Goal: Information Seeking & Learning: Learn about a topic

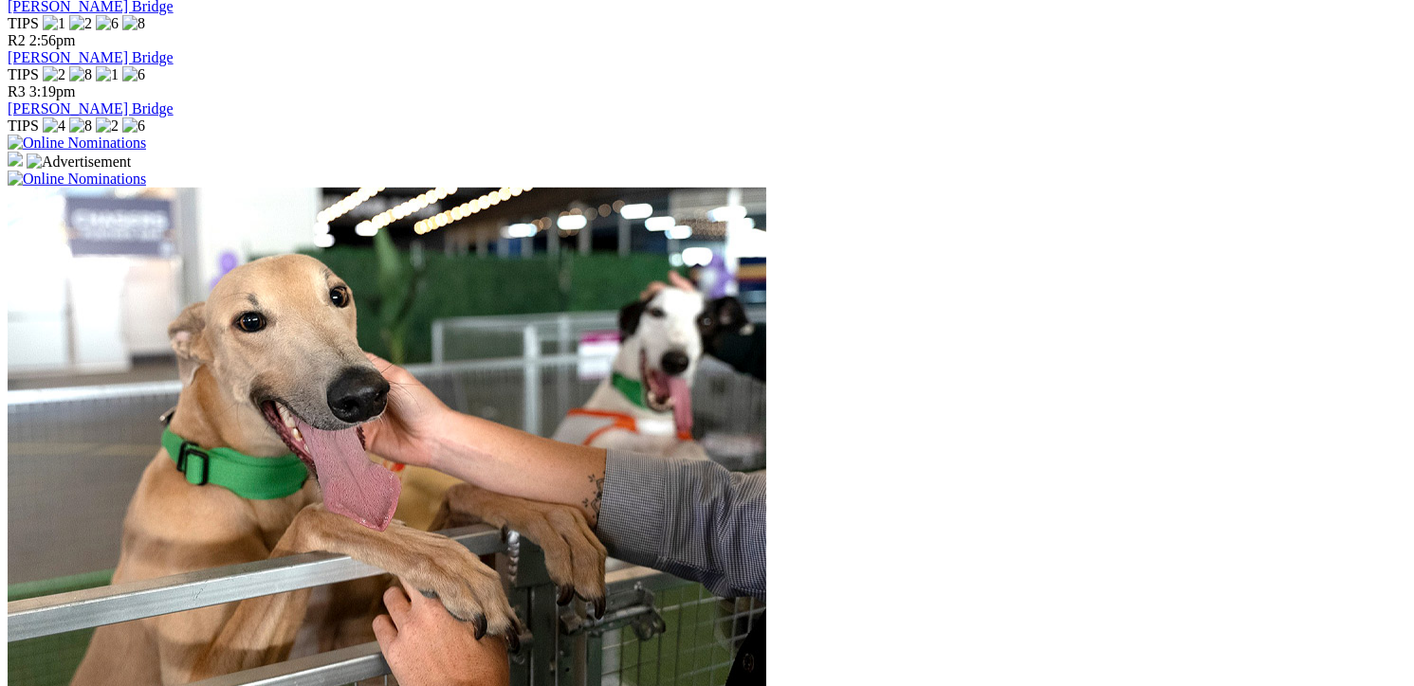
scroll to position [1612, 0]
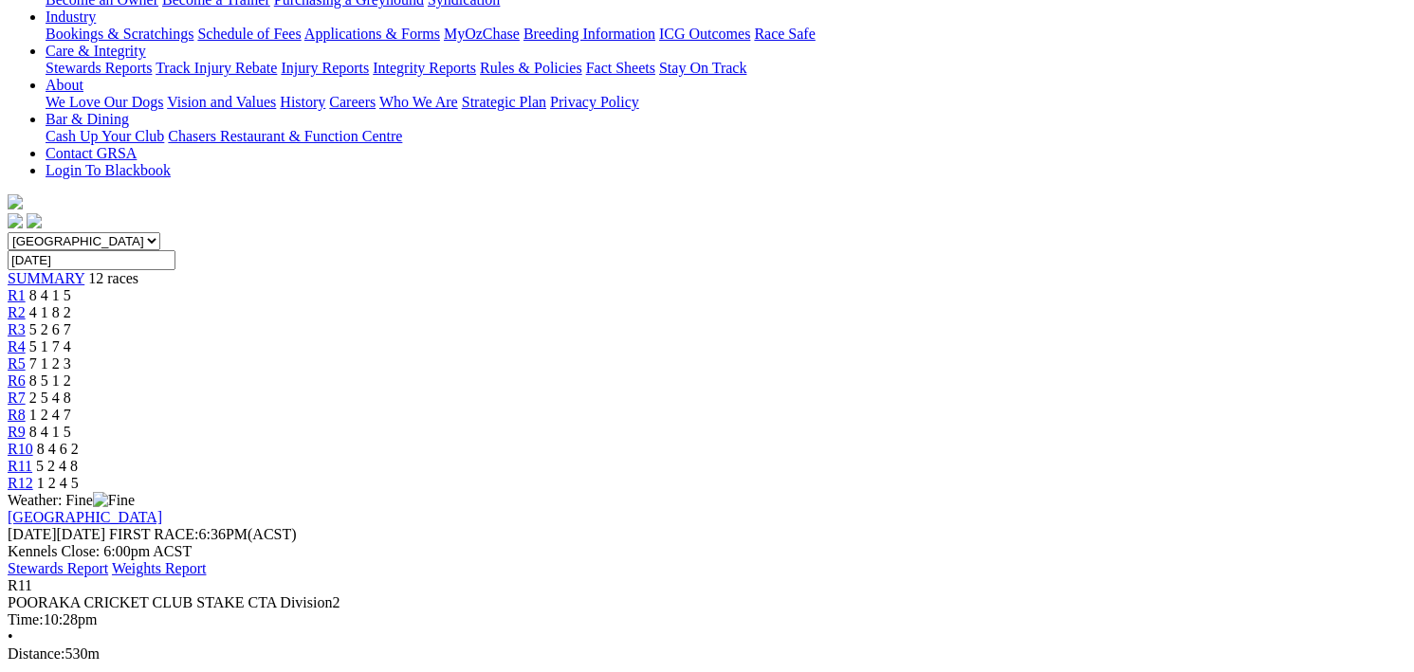
scroll to position [190, 0]
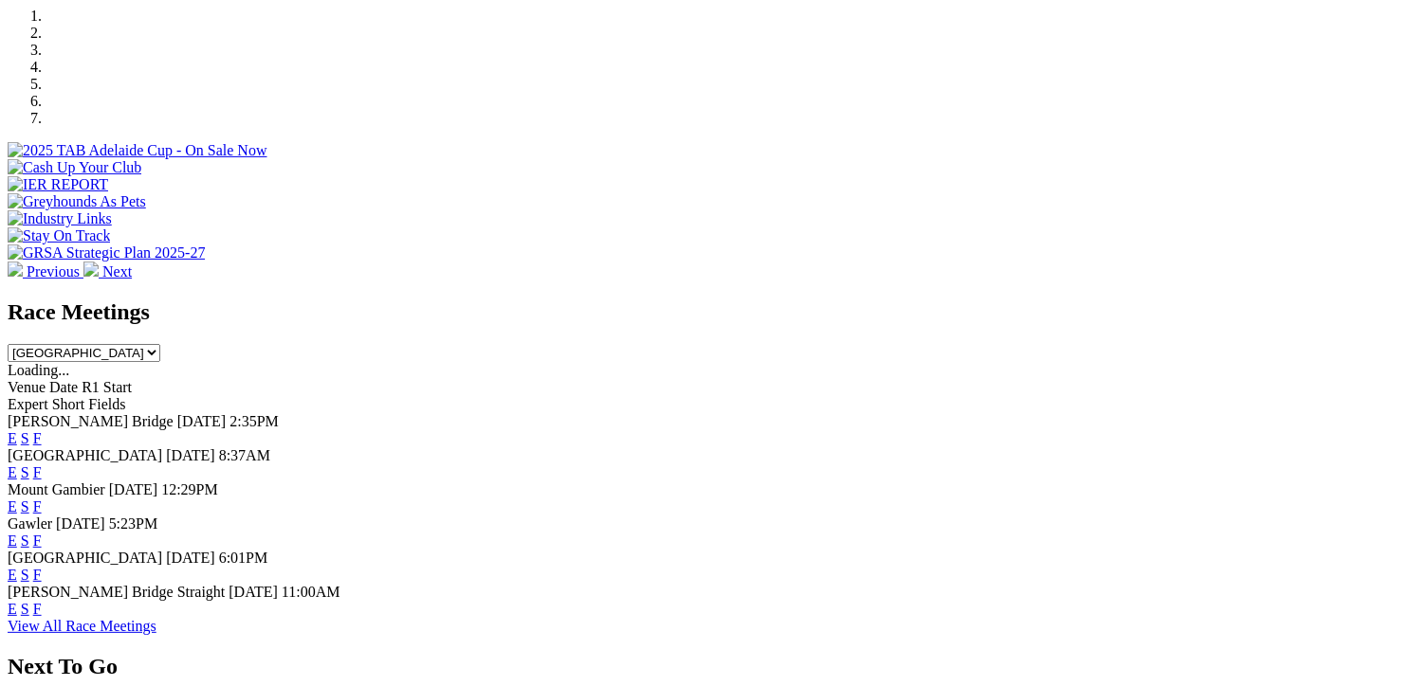
scroll to position [758, 0]
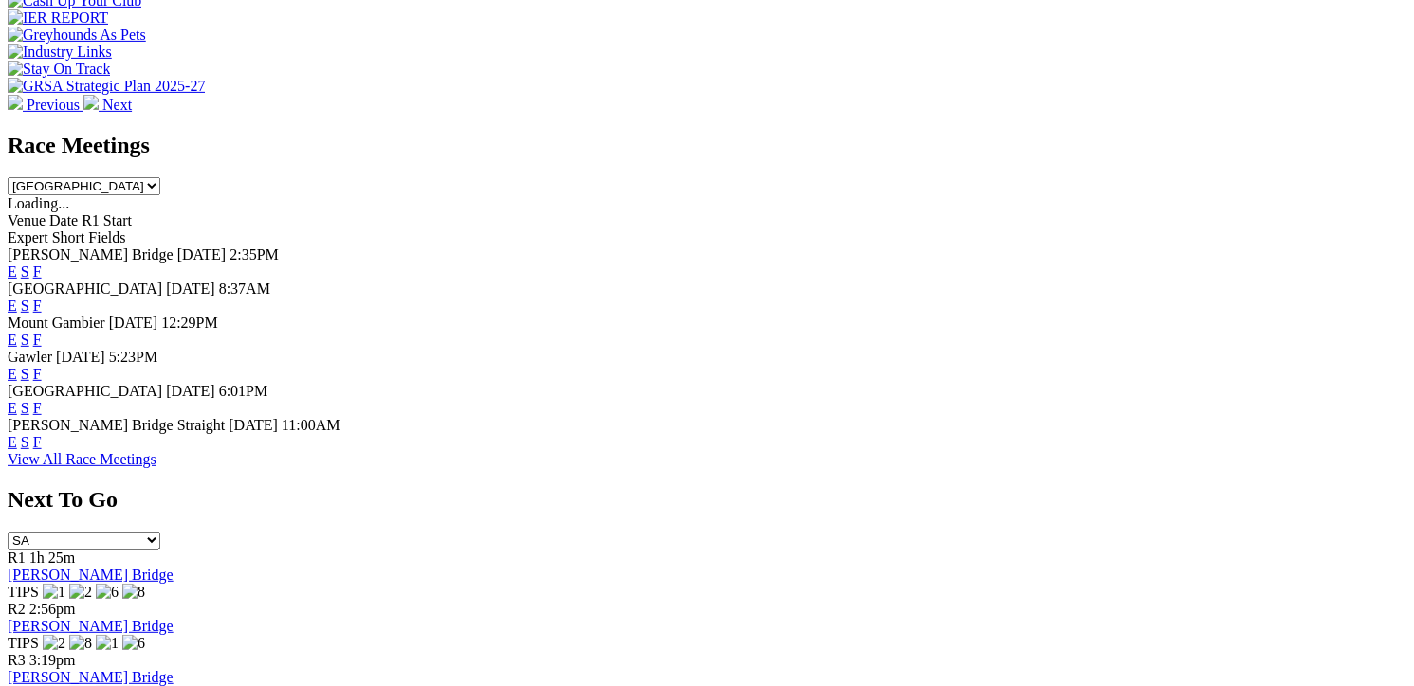
click at [42, 298] on link "F" at bounding box center [37, 306] width 9 height 16
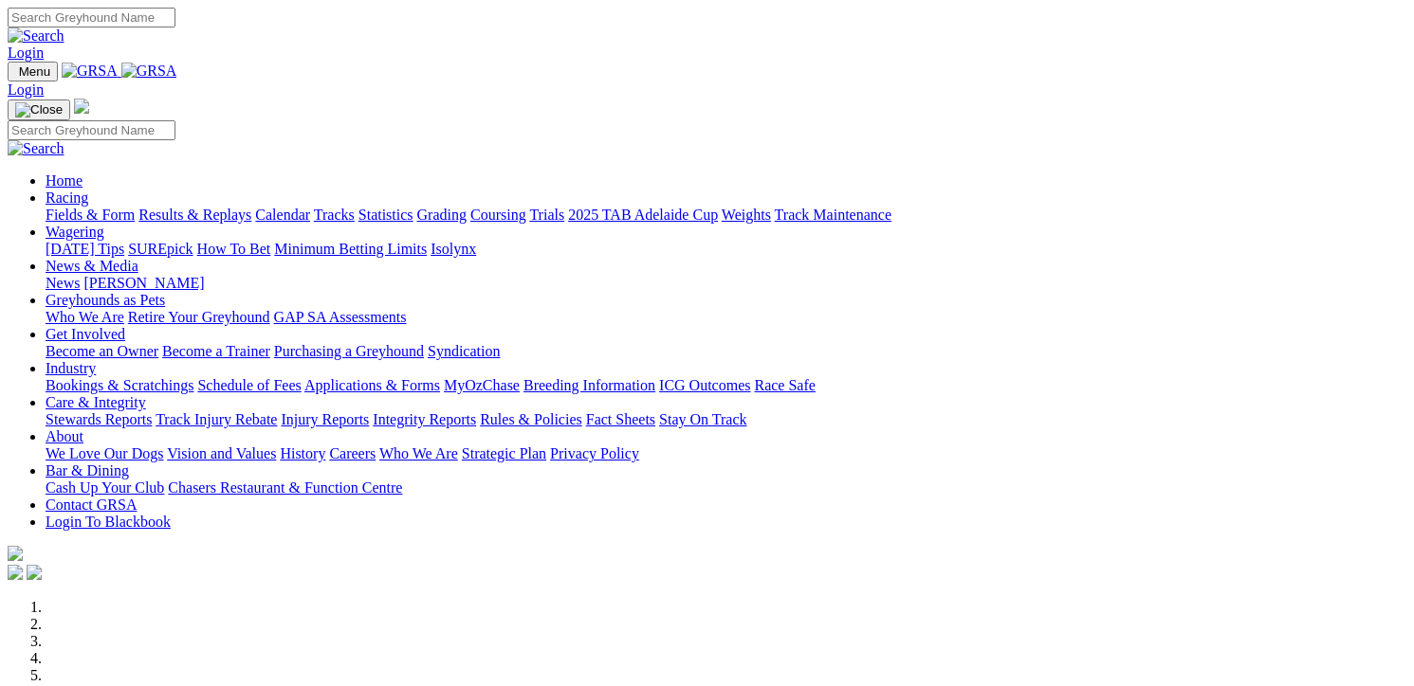
scroll to position [761, 0]
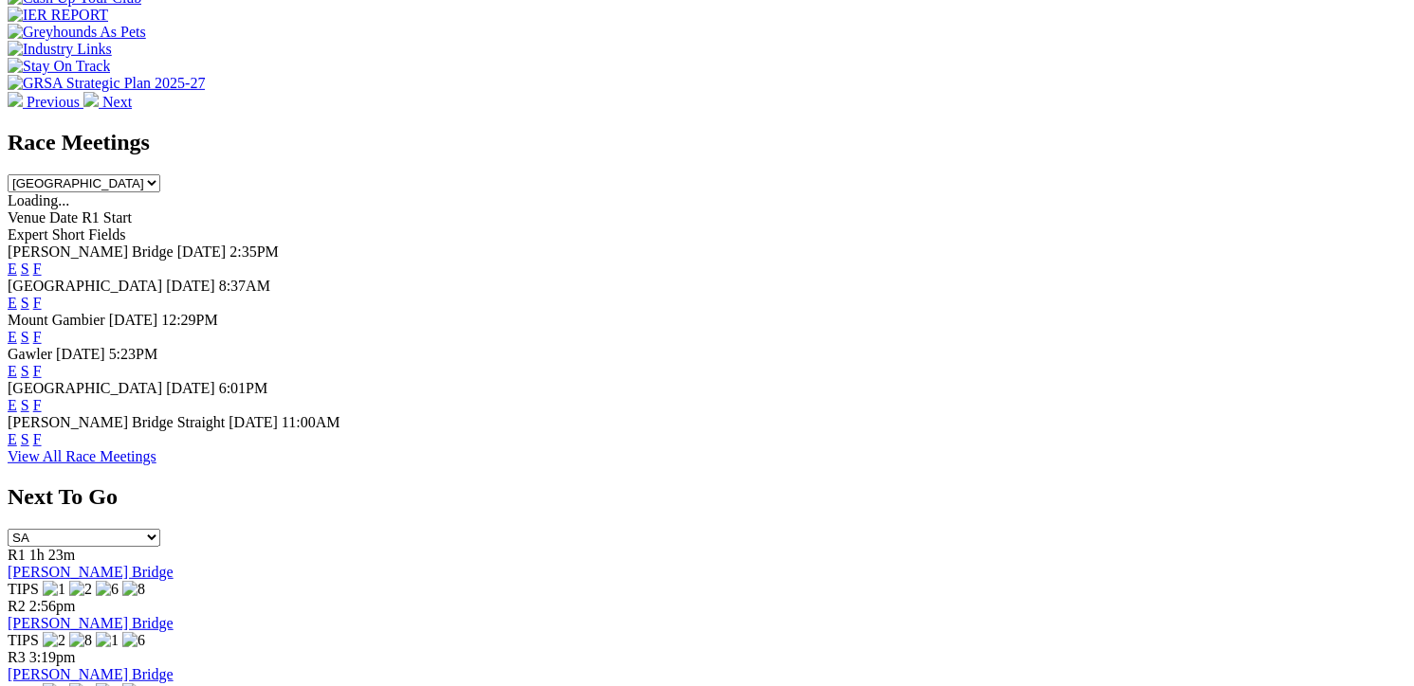
click at [42, 397] on link "F" at bounding box center [37, 405] width 9 height 16
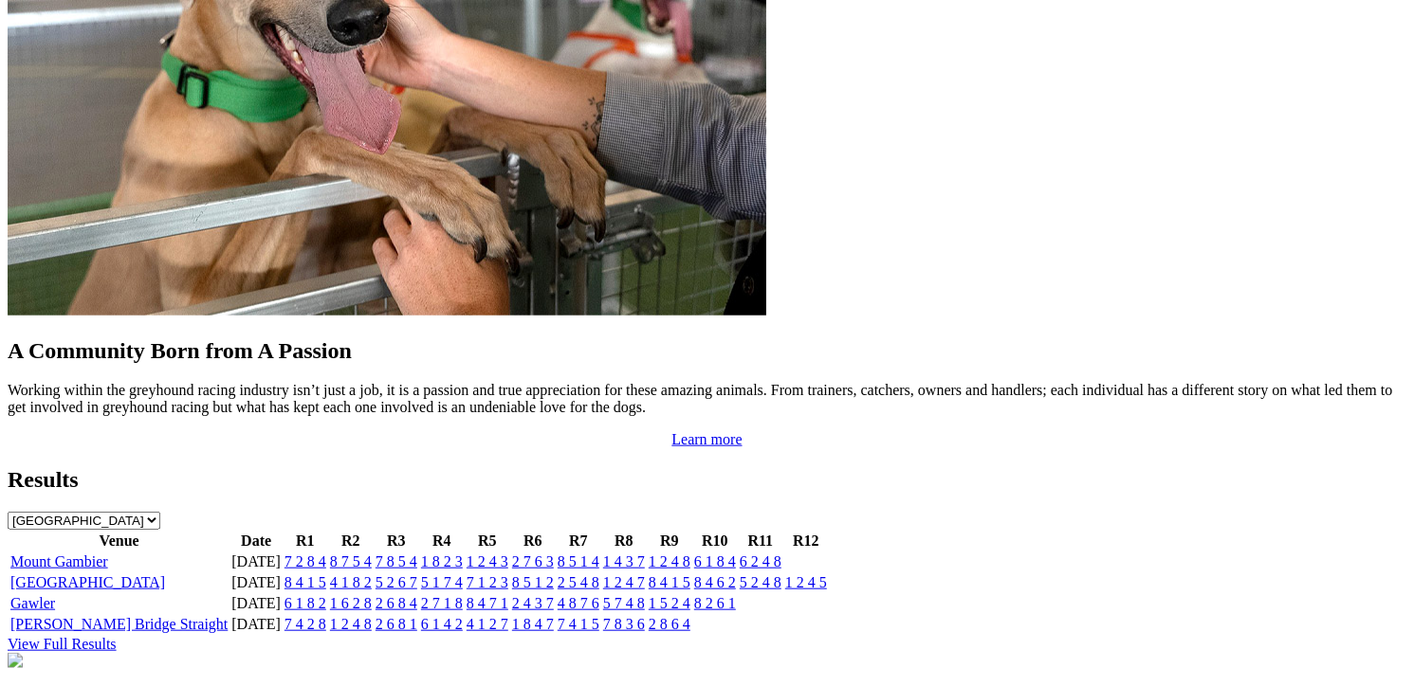
scroll to position [1707, 0]
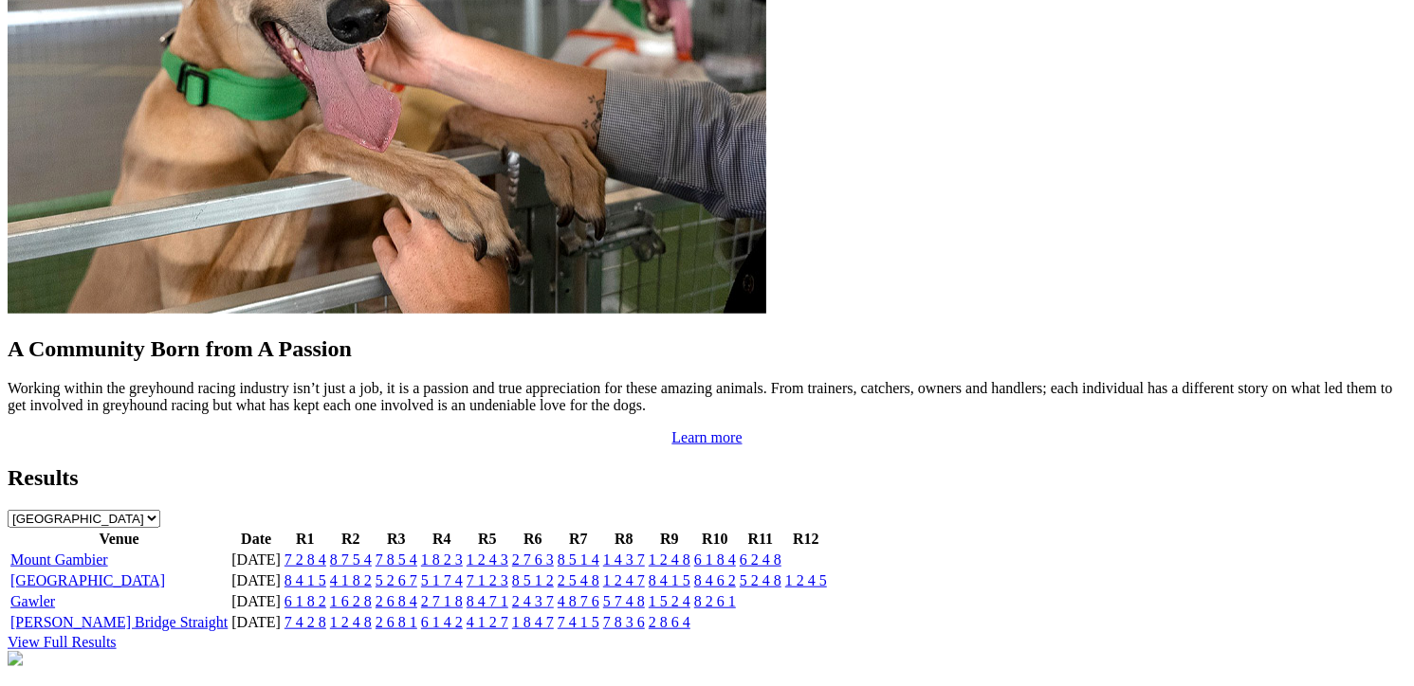
click at [165, 573] on link "[GEOGRAPHIC_DATA]" at bounding box center [87, 581] width 155 height 16
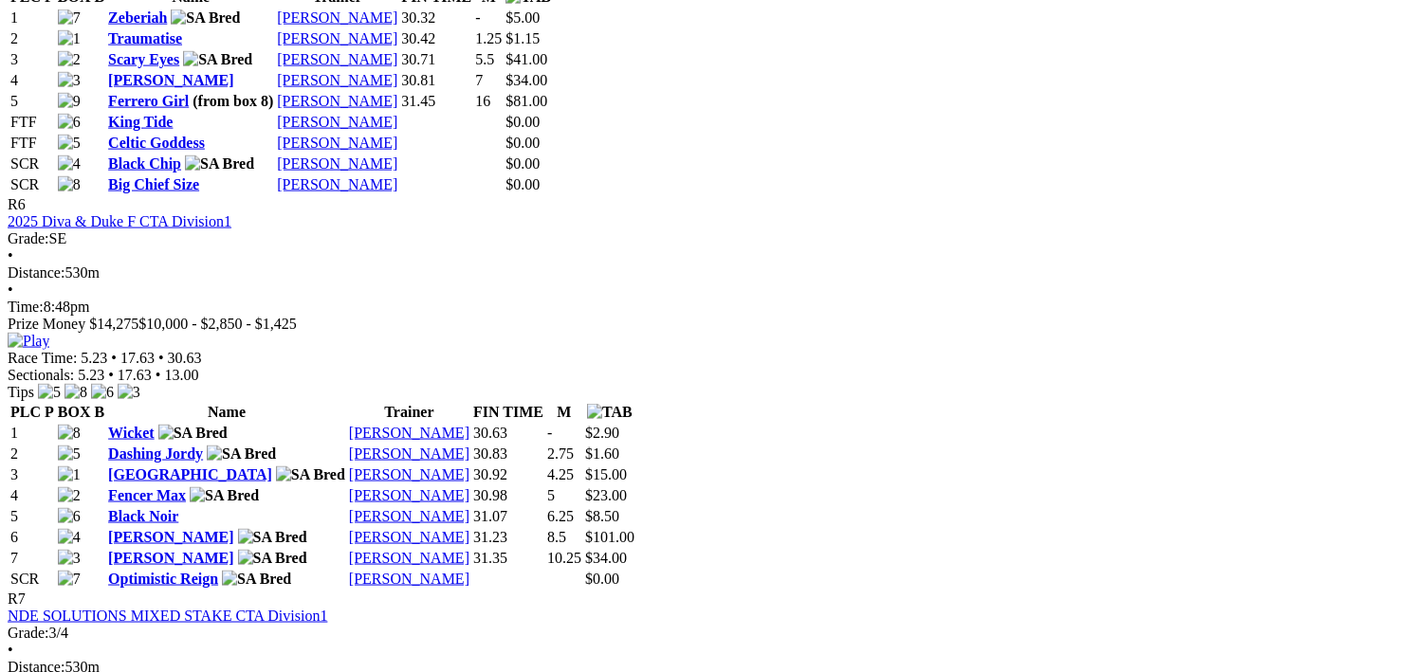
scroll to position [2655, 0]
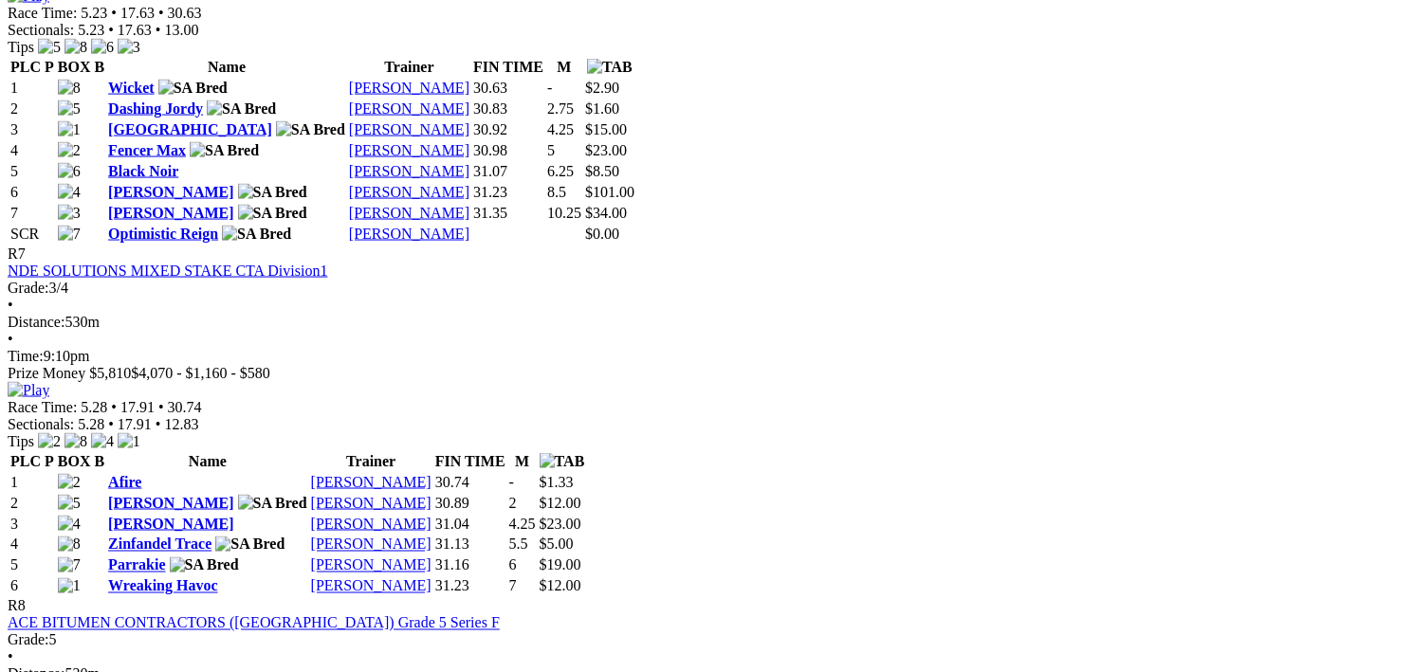
scroll to position [3034, 0]
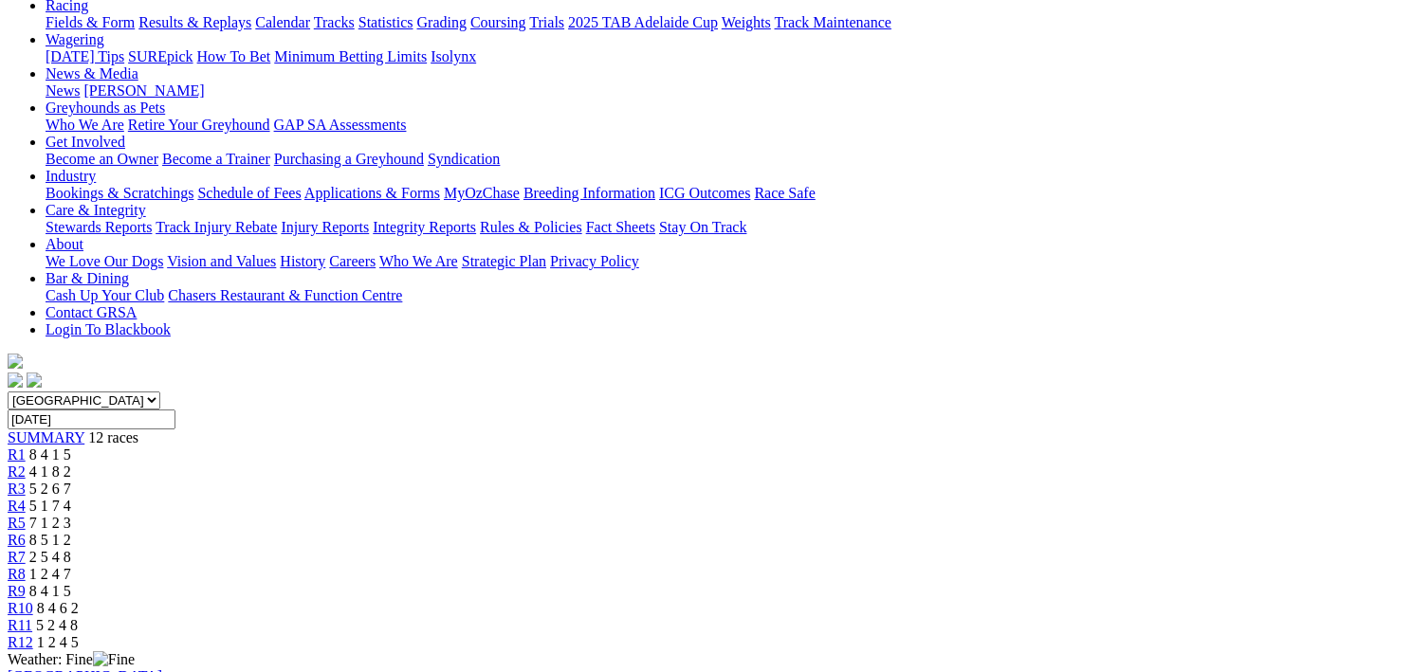
scroll to position [190, 0]
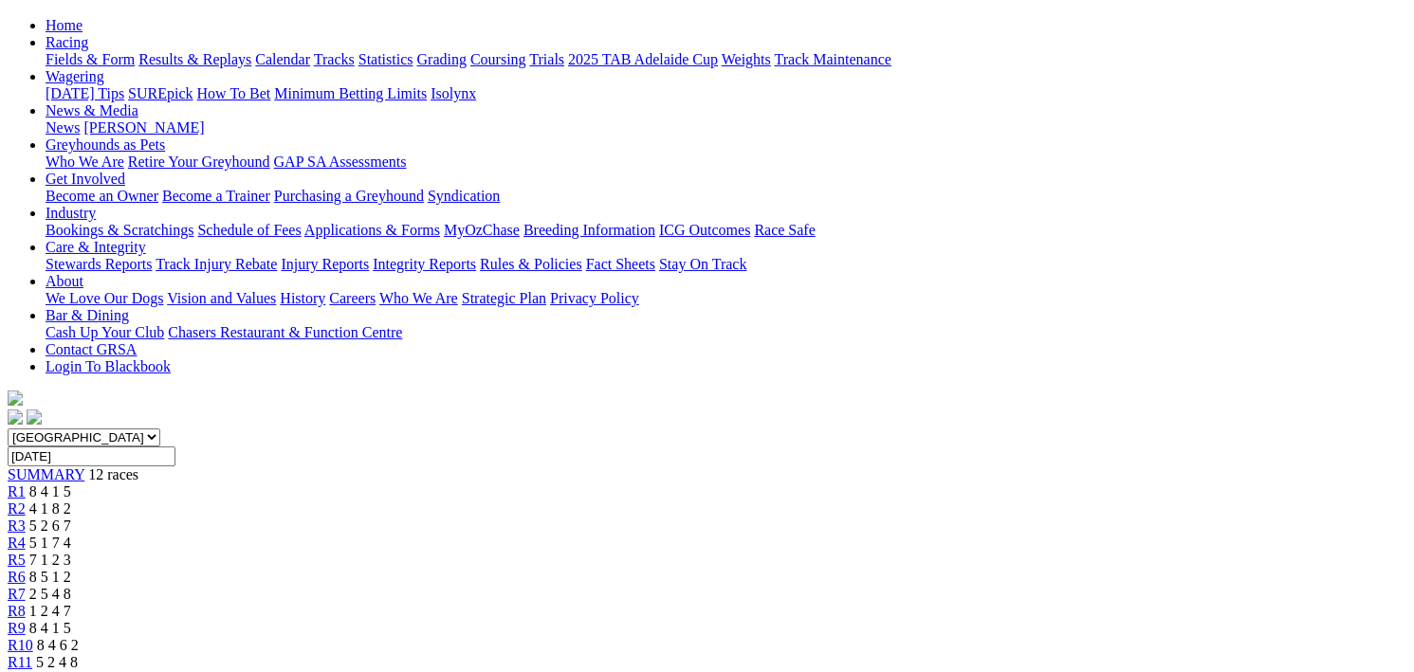
click img
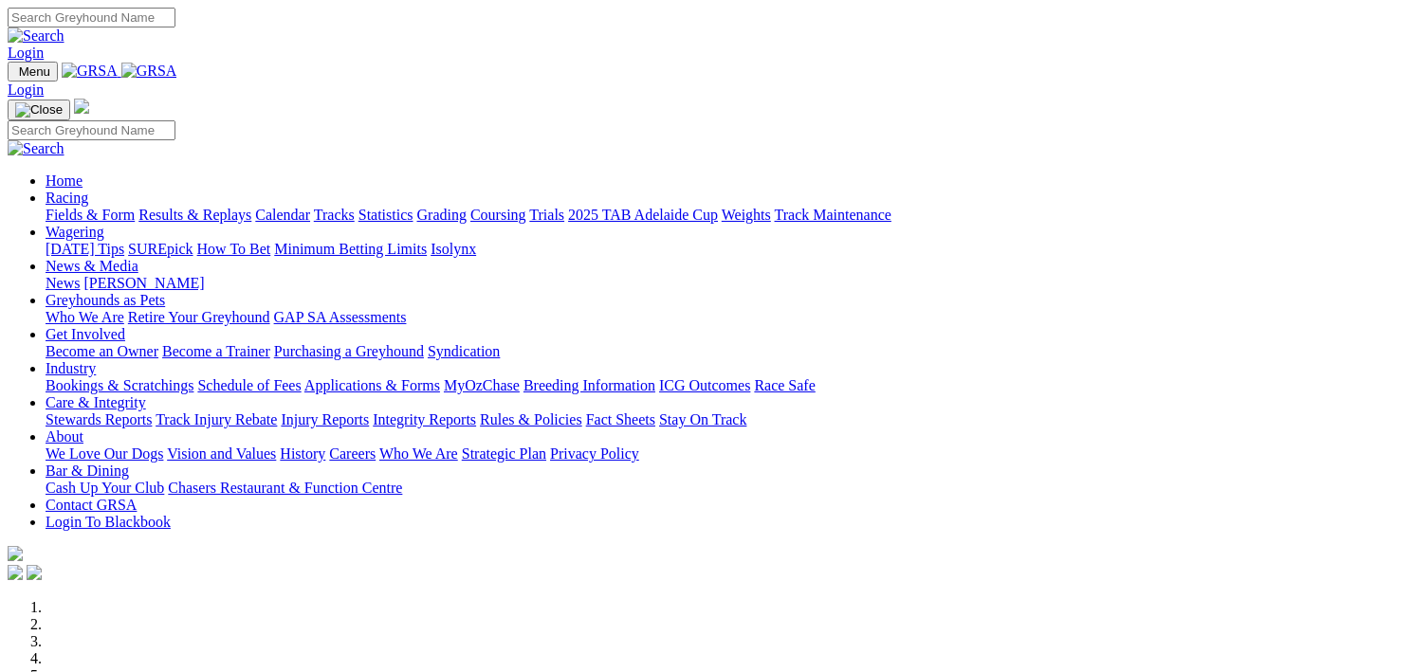
click at [251, 207] on link "Results & Replays" at bounding box center [194, 215] width 113 height 16
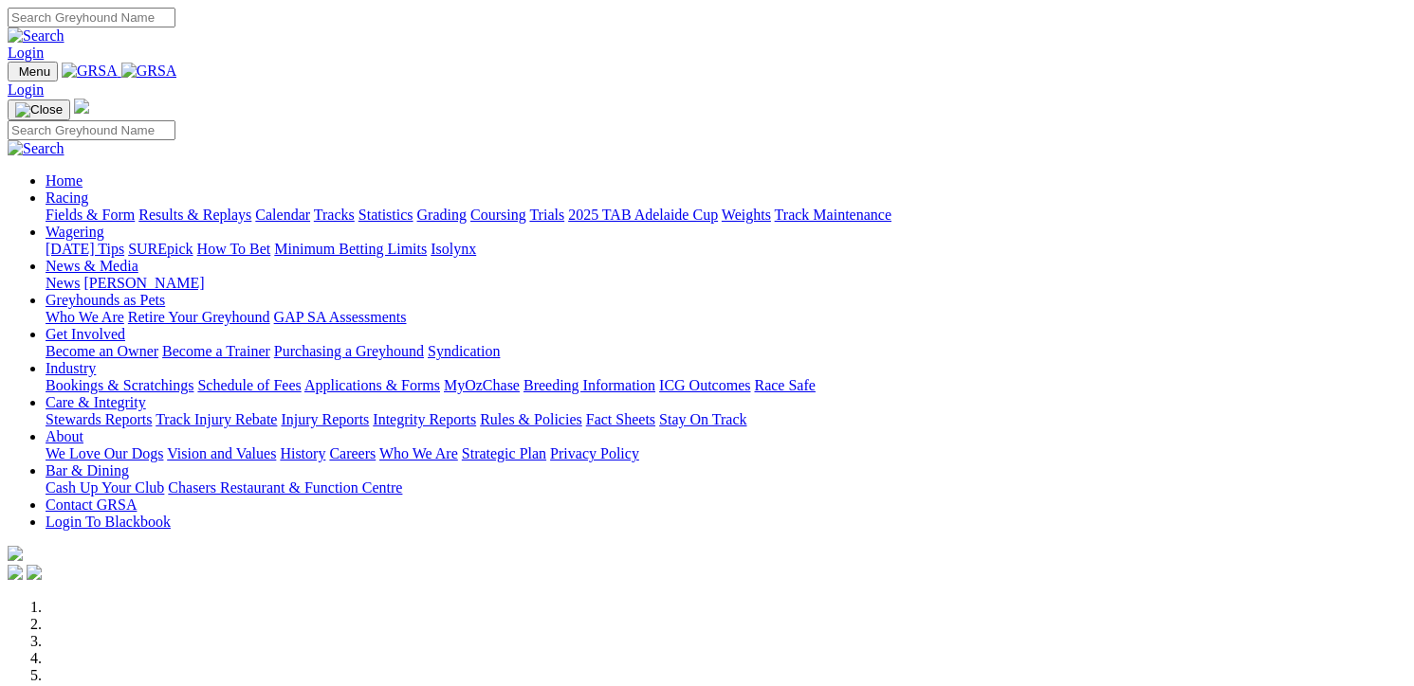
scroll to position [95, 0]
